Goal: Use online tool/utility: Utilize a website feature to perform a specific function

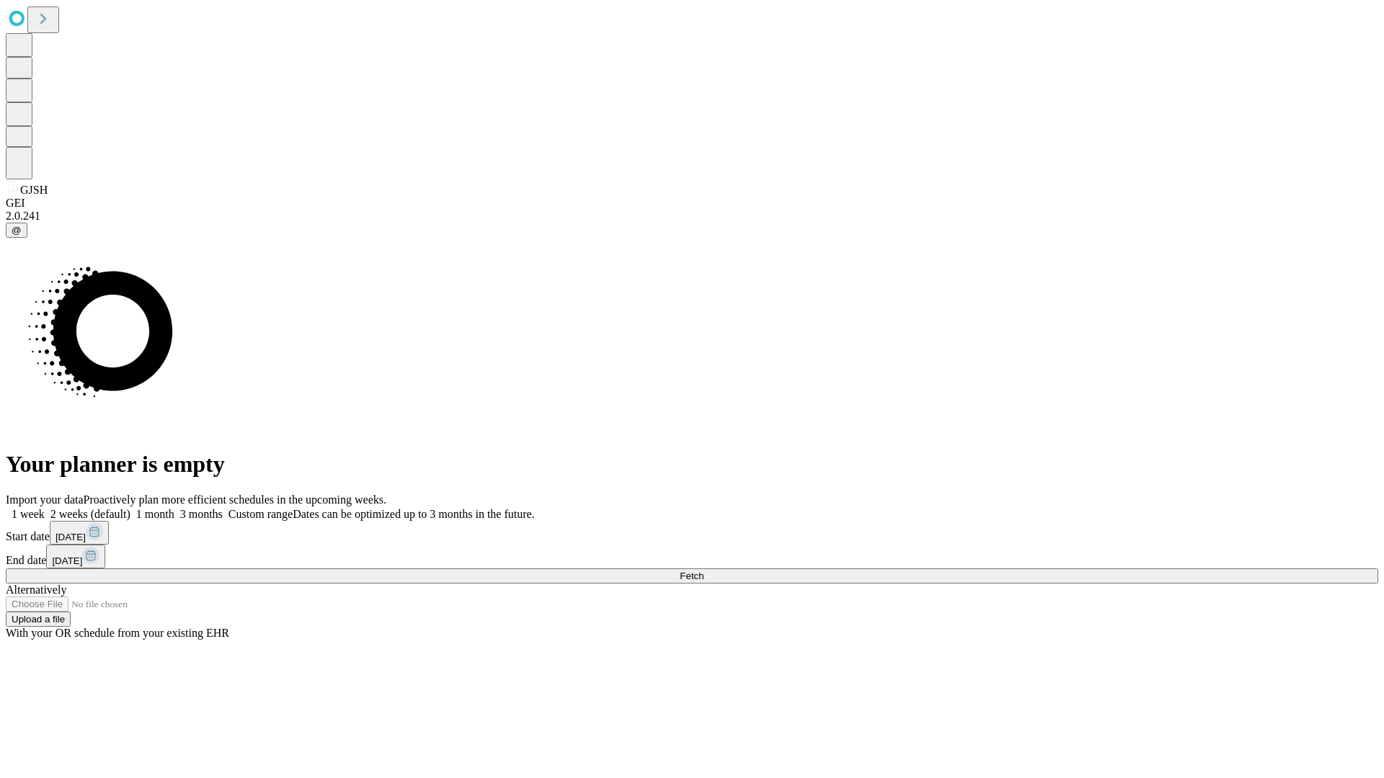
click at [703, 571] on span "Fetch" at bounding box center [692, 576] width 24 height 11
